Goal: Information Seeking & Learning: Learn about a topic

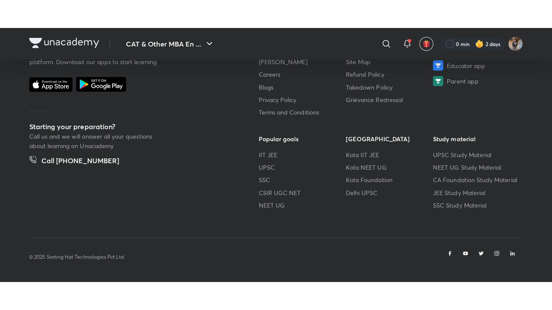
scroll to position [516, 0]
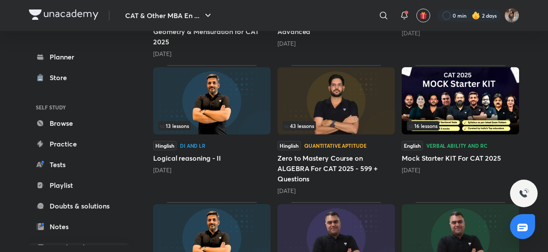
scroll to position [449, 0]
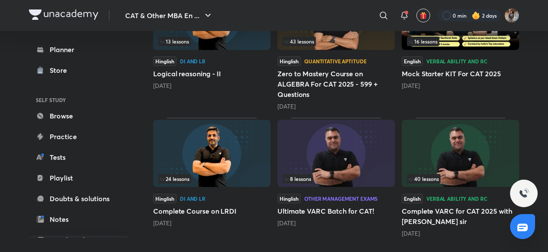
click at [362, 147] on img at bounding box center [335, 153] width 117 height 67
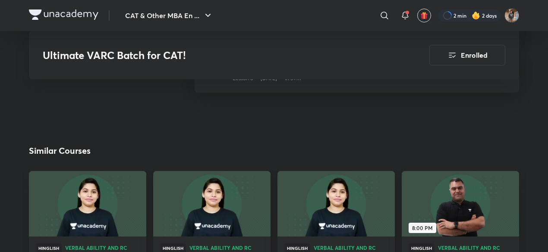
scroll to position [1039, 0]
